Goal: Check status: Check status

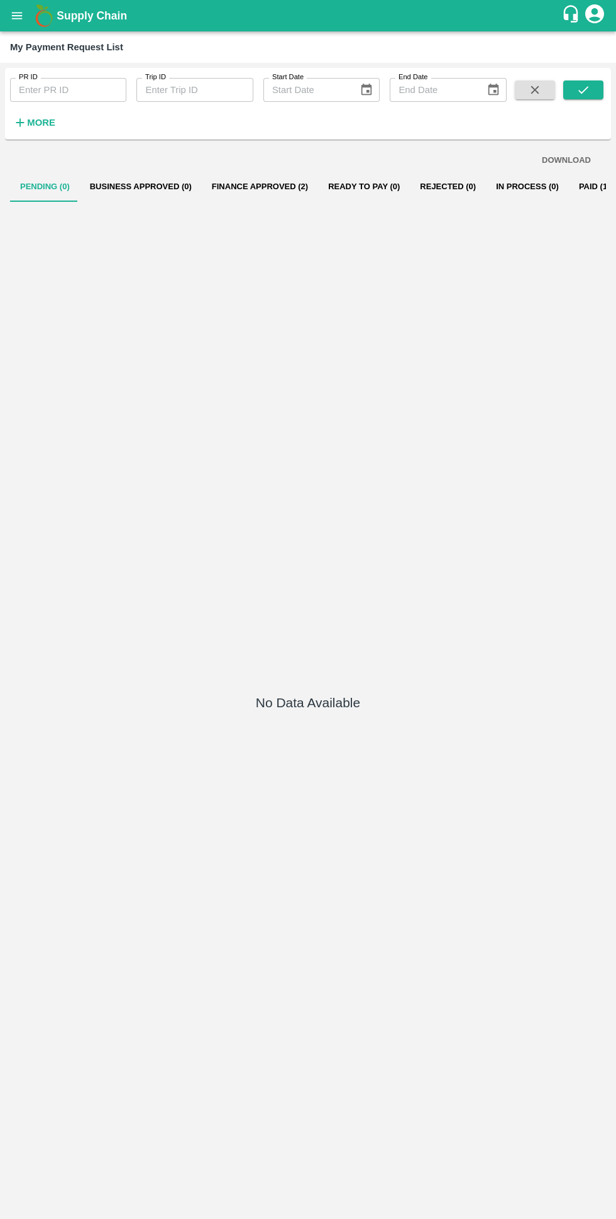
click at [228, 195] on button "Finance Approved (2)" at bounding box center [260, 187] width 116 height 30
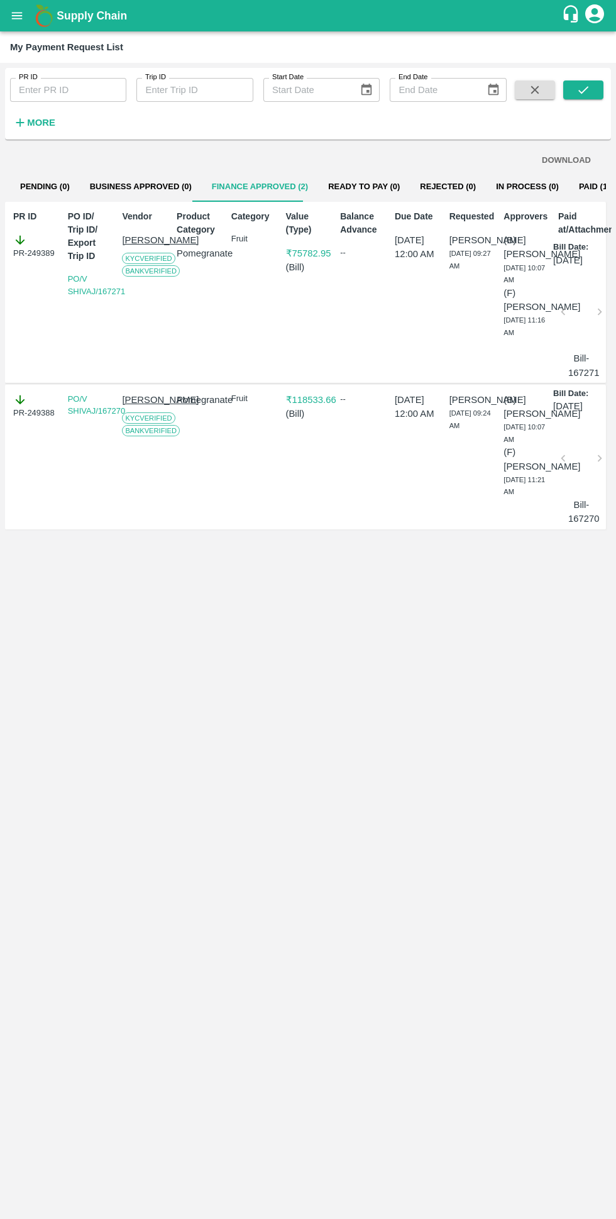
click at [133, 186] on button "Business Approved (0)" at bounding box center [141, 187] width 122 height 30
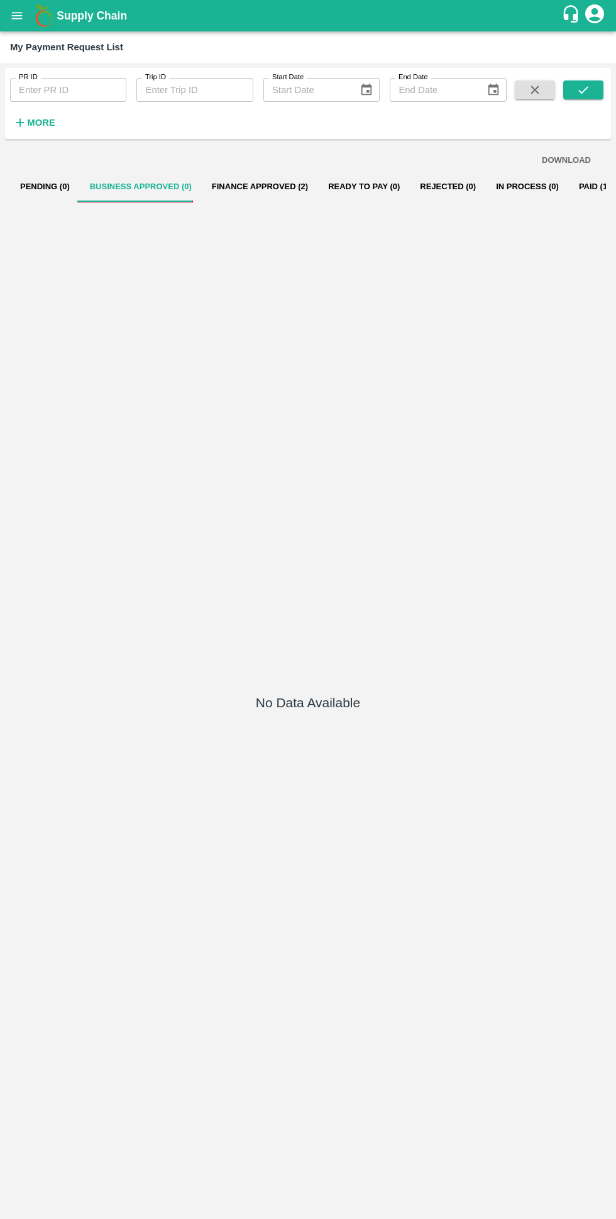
click at [224, 201] on button "Finance Approved (2)" at bounding box center [260, 187] width 116 height 30
